Goal: Information Seeking & Learning: Learn about a topic

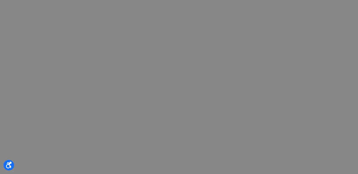
select select "GB"
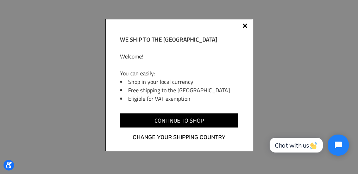
click at [243, 24] on div at bounding box center [244, 25] width 5 height 5
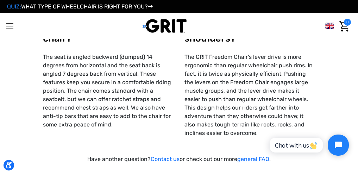
scroll to position [907, 0]
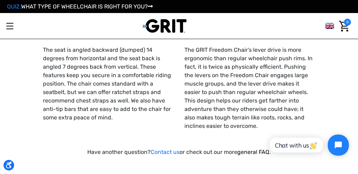
click at [245, 148] on link "general FAQ" at bounding box center [253, 151] width 32 height 7
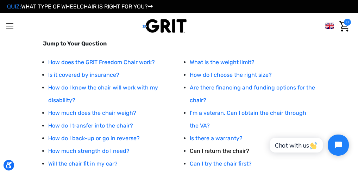
scroll to position [127, 0]
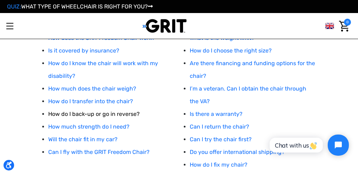
click at [91, 114] on link "How do I back-up or go in reverse?" at bounding box center [93, 113] width 91 height 7
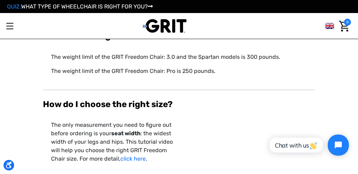
scroll to position [1701, 0]
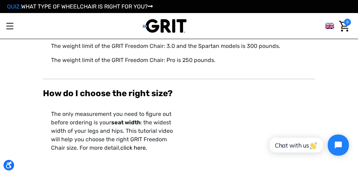
click at [132, 144] on link "click here" at bounding box center [132, 147] width 25 height 7
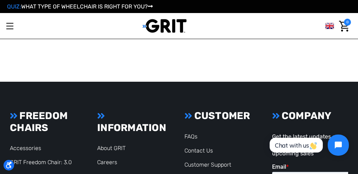
scroll to position [493, 0]
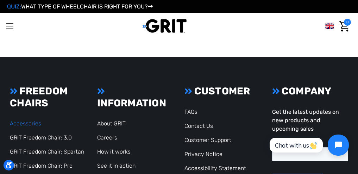
click at [37, 122] on link "Accessories" at bounding box center [25, 123] width 31 height 7
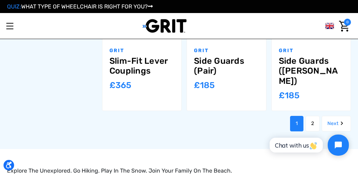
scroll to position [686, 0]
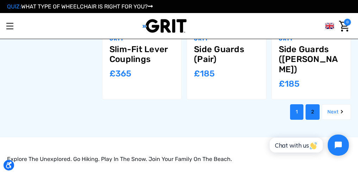
click at [313, 104] on link "2" at bounding box center [312, 111] width 14 height 15
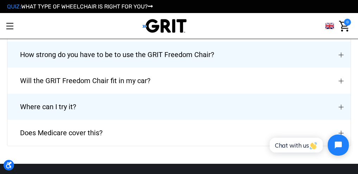
scroll to position [975, 0]
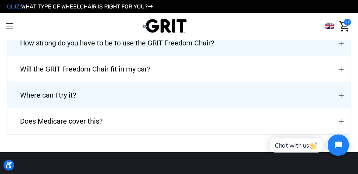
click at [73, 84] on span "Where can I try it?" at bounding box center [47, 94] width 77 height 25
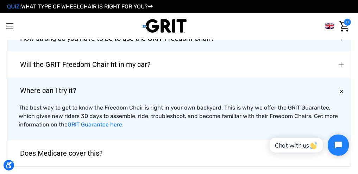
scroll to position [981, 0]
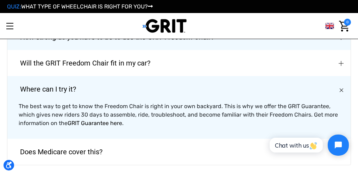
click at [91, 120] on link "GRIT Guarantee here" at bounding box center [95, 123] width 55 height 7
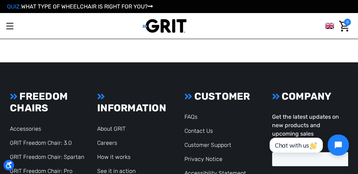
scroll to position [1104, 0]
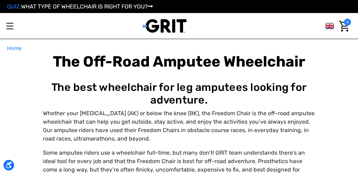
scroll to position [907, 0]
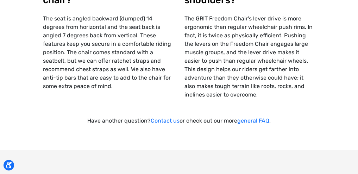
select select "GB"
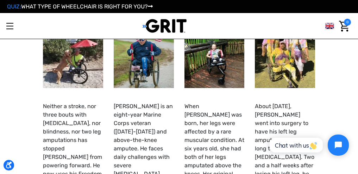
scroll to position [146, 0]
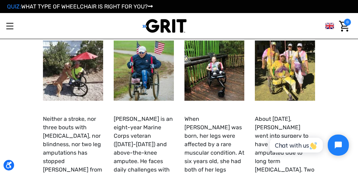
click at [82, 81] on img at bounding box center [73, 70] width 60 height 60
click at [151, 67] on img at bounding box center [144, 70] width 60 height 60
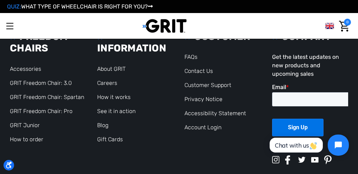
scroll to position [1436, 0]
